Goal: Manage account settings

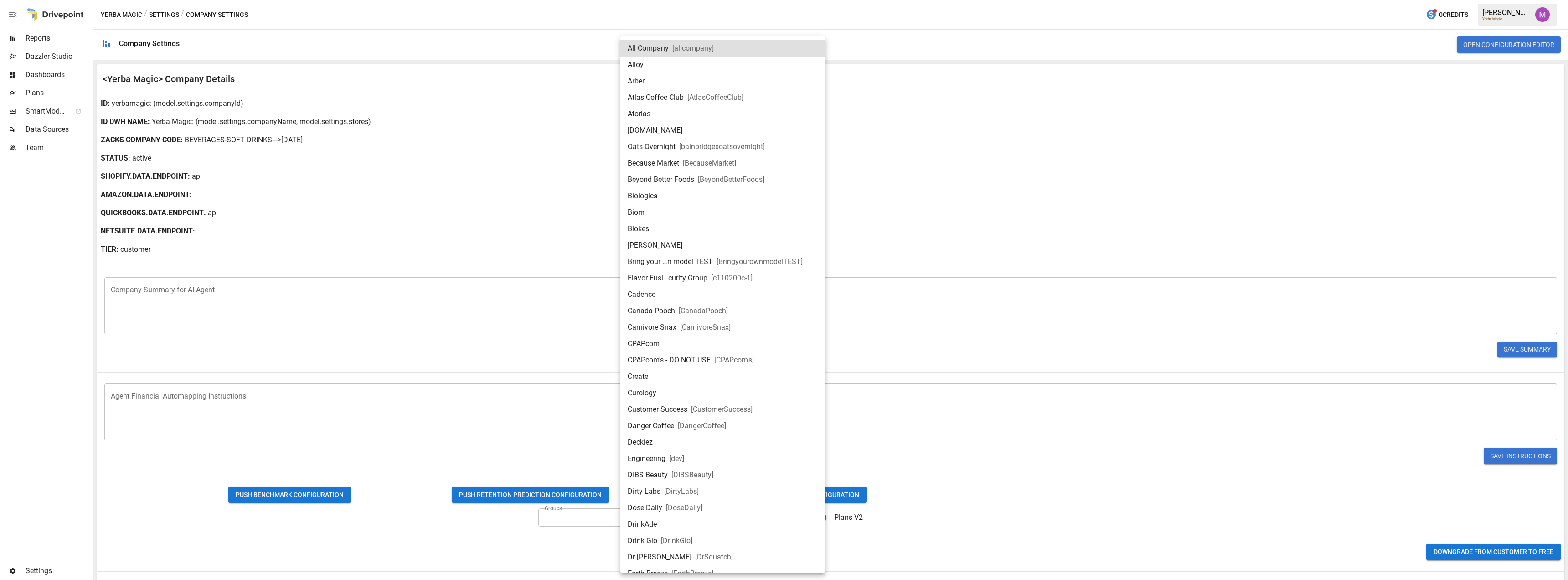
click at [737, 0] on body "Reports Dazzler Studio Dashboards Plans SmartModel ™ Data Sources Team Settings…" at bounding box center [784, 0] width 1568 height 0
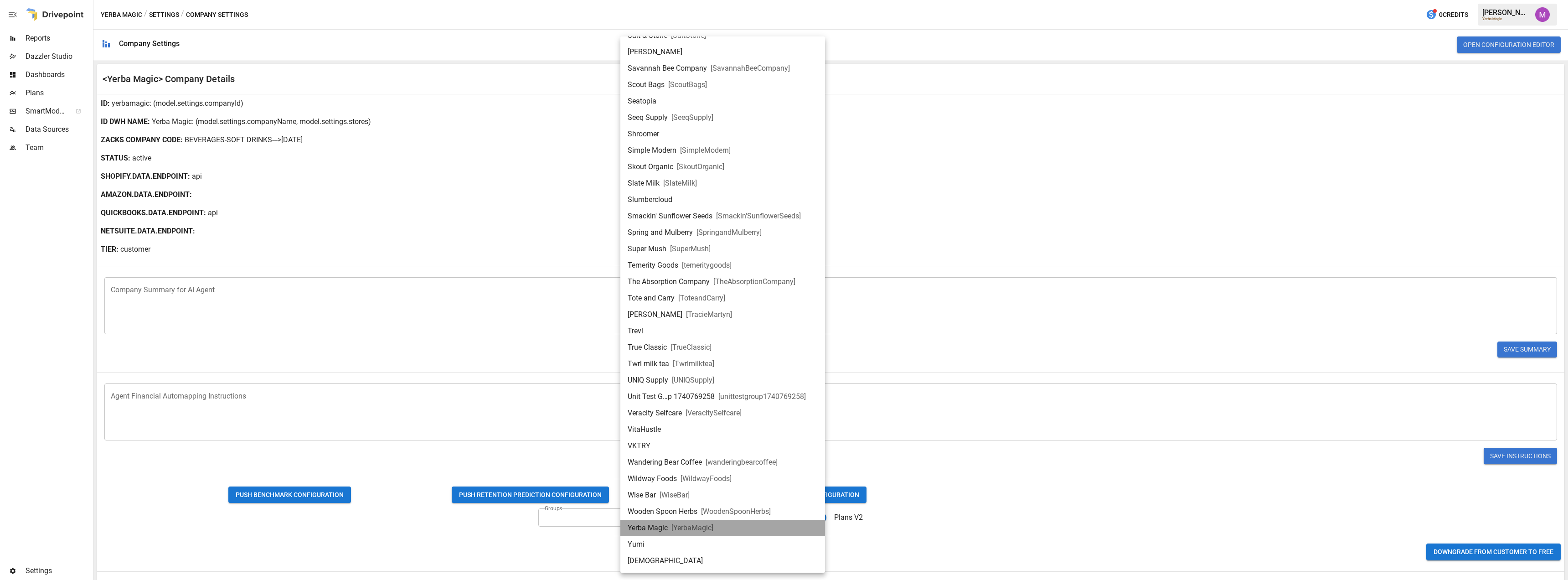
click at [686, 530] on span "[ YerbaMagic ]" at bounding box center [692, 528] width 42 height 10
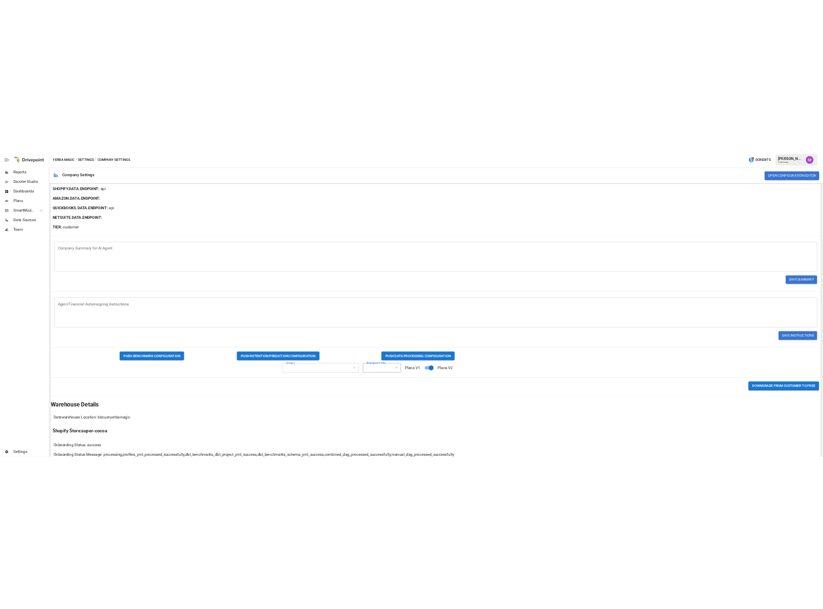
scroll to position [160, 0]
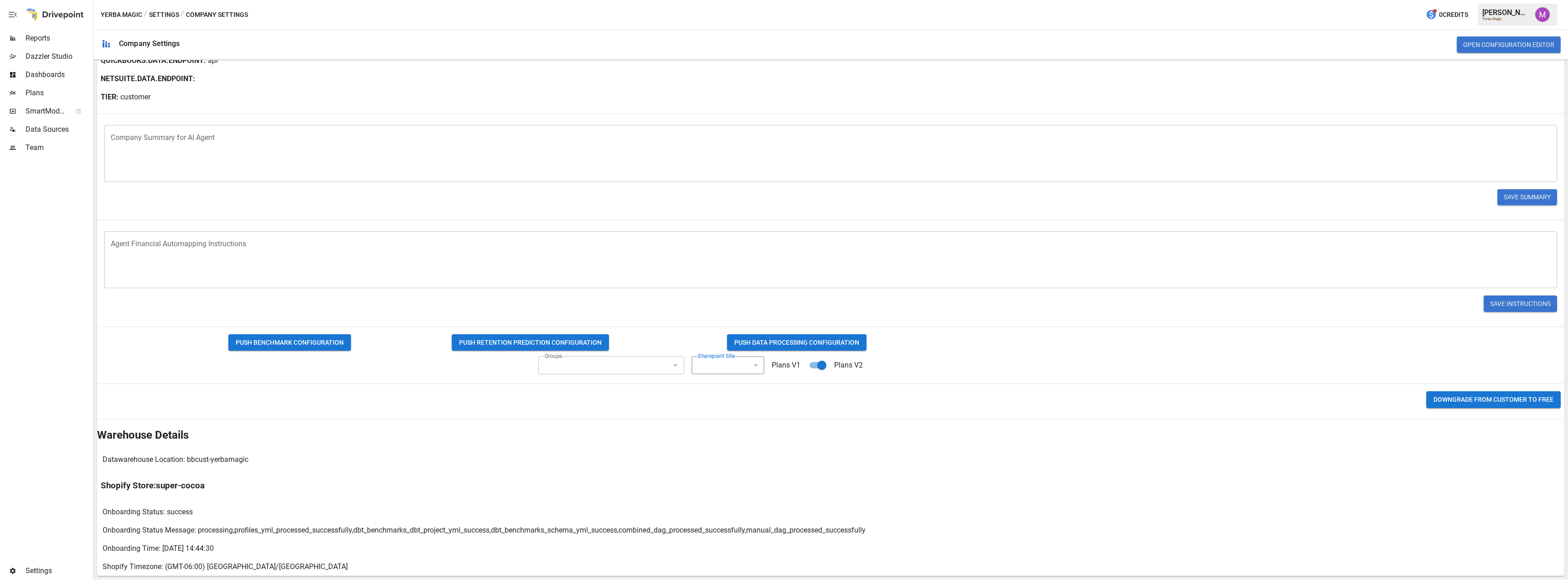
type input "**********"
click at [998, 392] on div "Downgrade from CUSTOMER to FREE" at bounding box center [830, 399] width 1467 height 24
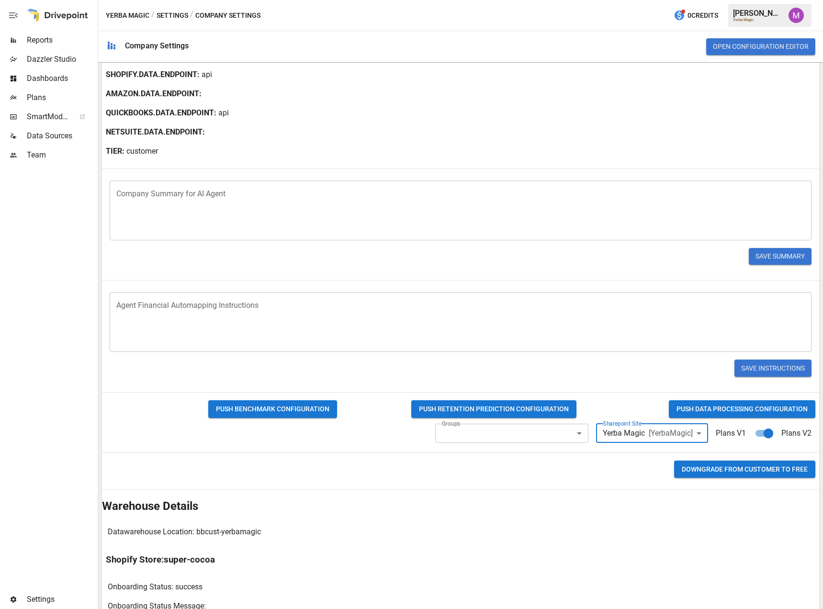
scroll to position [0, 0]
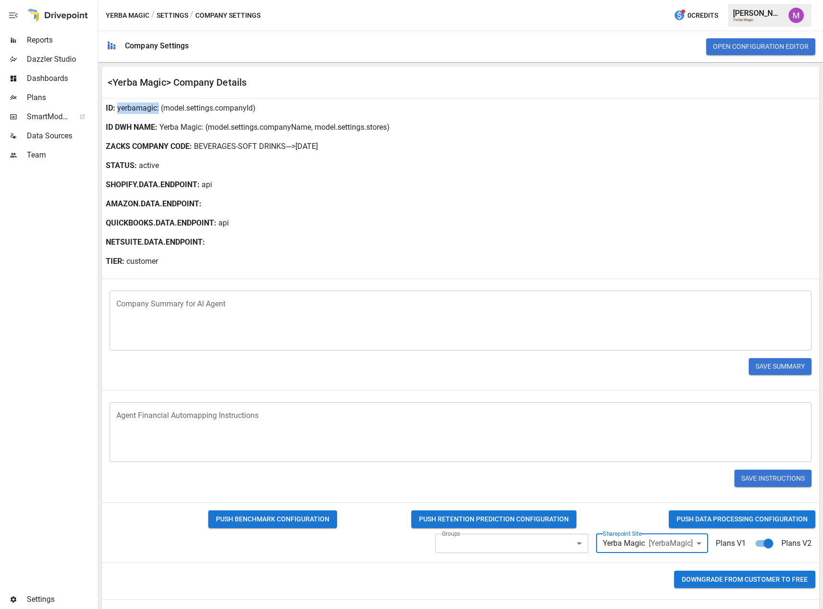
drag, startPoint x: 118, startPoint y: 110, endPoint x: 157, endPoint y: 110, distance: 38.8
click at [157, 110] on div "ID : yerbamagic : (model.settings.companyId)" at bounding box center [460, 108] width 717 height 19
copy p "yerbamagic"
drag, startPoint x: 161, startPoint y: 126, endPoint x: 202, endPoint y: 131, distance: 41.4
click at [202, 131] on div "ID DWH NAME : Yerba Magic : (model.settings.companyName, model.settings.stores)" at bounding box center [460, 127] width 717 height 19
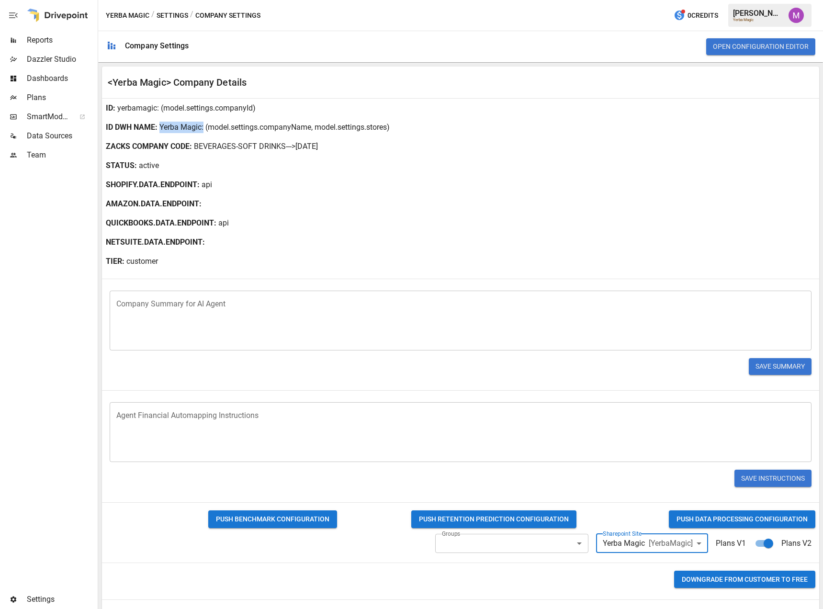
copy p "Yerba Magic"
click at [49, 90] on div "Plans" at bounding box center [48, 97] width 96 height 19
